Goal: Navigation & Orientation: Understand site structure

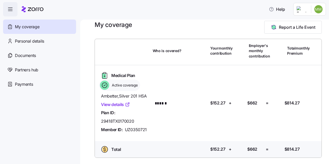
scroll to position [13, 0]
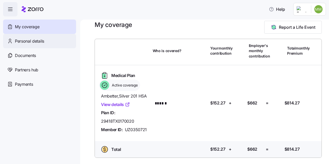
click at [29, 39] on span "Personal details" at bounding box center [29, 41] width 29 height 6
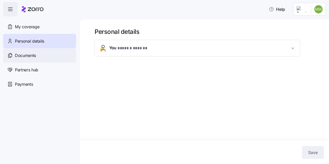
click at [26, 54] on span "Documents" at bounding box center [25, 55] width 21 height 6
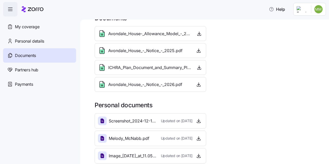
scroll to position [19, 0]
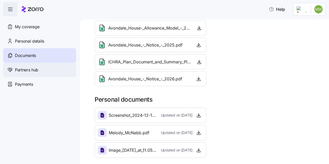
click at [34, 70] on span "Partners hub" at bounding box center [26, 70] width 23 height 6
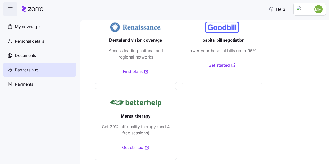
scroll to position [38, 0]
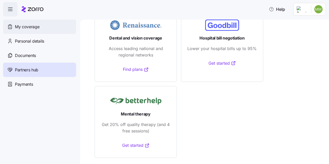
click at [18, 24] on span "My coverage" at bounding box center [27, 27] width 24 height 6
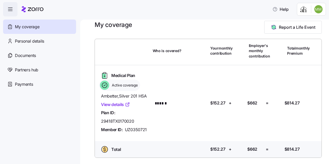
scroll to position [13, 0]
click at [50, 124] on nav "My coverage Personal details Documents Partners hub Payments" at bounding box center [40, 90] width 80 height 148
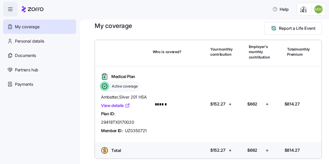
scroll to position [0, 0]
